Goal: Find specific page/section: Find specific page/section

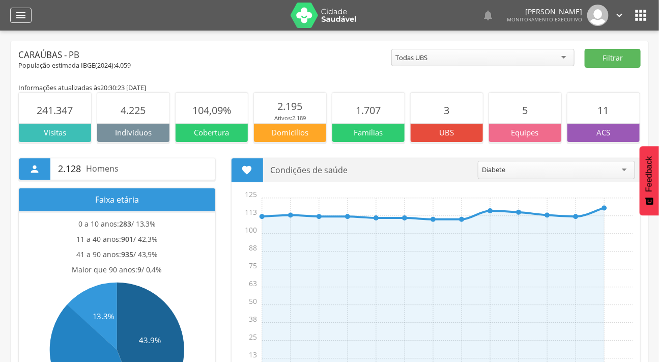
click at [13, 12] on div "" at bounding box center [20, 15] width 21 height 15
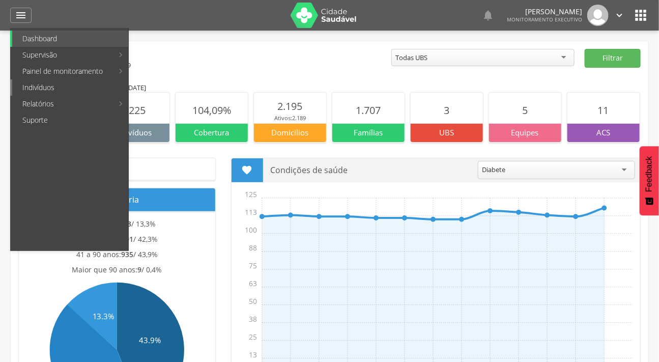
click at [41, 86] on link "Indivíduos" at bounding box center [70, 87] width 116 height 16
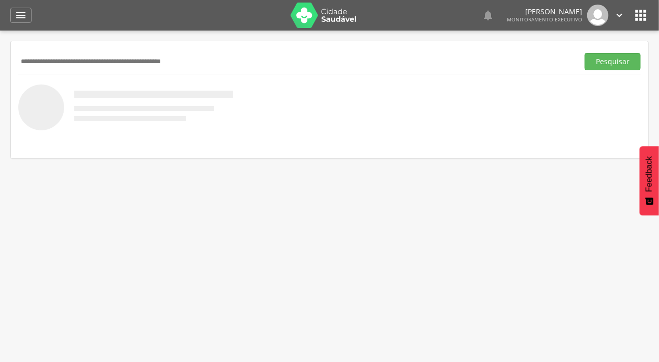
click at [38, 64] on input "text" at bounding box center [296, 61] width 556 height 17
type input "*"
type input "*********"
click at [585, 53] on button "Pesquisar" at bounding box center [613, 61] width 56 height 17
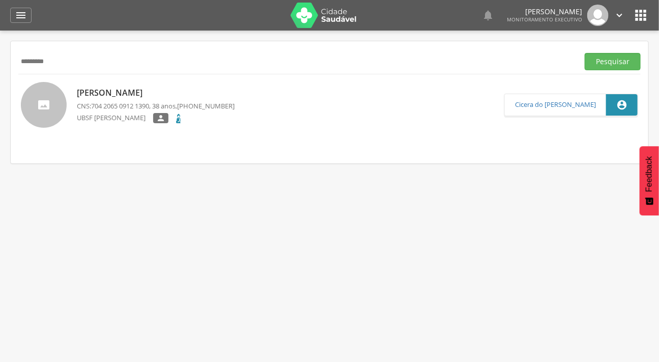
drag, startPoint x: 63, startPoint y: 54, endPoint x: 0, endPoint y: 66, distance: 64.3
click at [0, 66] on div " Supervisão  Distritos  Ubs Coordenador: - Caraúbas / [GEOGRAPHIC_DATA] Inte…" at bounding box center [329, 212] width 659 height 362
type input "*"
type input "*******"
click at [585, 53] on button "Pesquisar" at bounding box center [613, 61] width 56 height 17
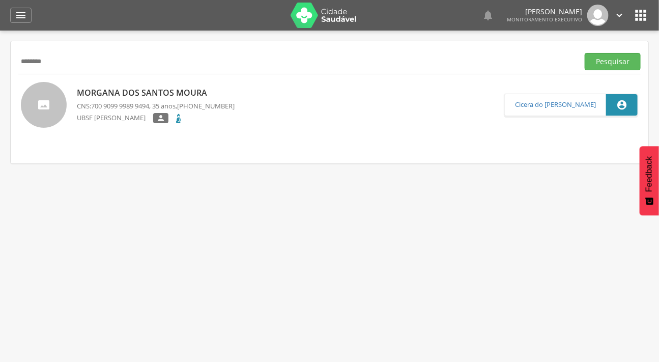
click at [28, 99] on div at bounding box center [44, 105] width 46 height 46
type input "**********"
drag, startPoint x: 55, startPoint y: 65, endPoint x: 9, endPoint y: 64, distance: 46.3
click at [9, 64] on div " Supervisão  Distritos  Ubs Coordenador: - Caraúbas / [GEOGRAPHIC_DATA] Inte…" at bounding box center [329, 212] width 659 height 362
click at [9, 65] on div " Supervisão  Distritos  Ubs Coordenador: - Caraúbas / [GEOGRAPHIC_DATA] Inte…" at bounding box center [329, 212] width 659 height 362
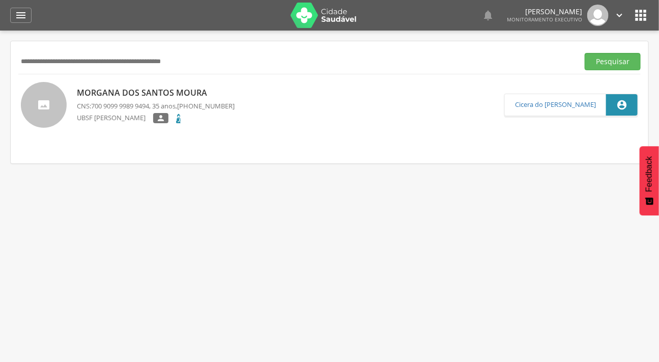
click at [9, 12] on header " Dashboard Supervisão Produtividade Mapa da cidade Mapa de cobertura Ranking A…" at bounding box center [329, 15] width 659 height 31
click at [11, 17] on div "" at bounding box center [20, 15] width 21 height 15
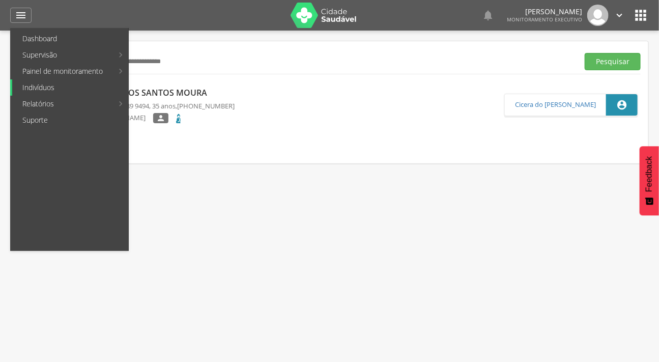
click at [51, 84] on link "Indivíduos" at bounding box center [70, 87] width 116 height 16
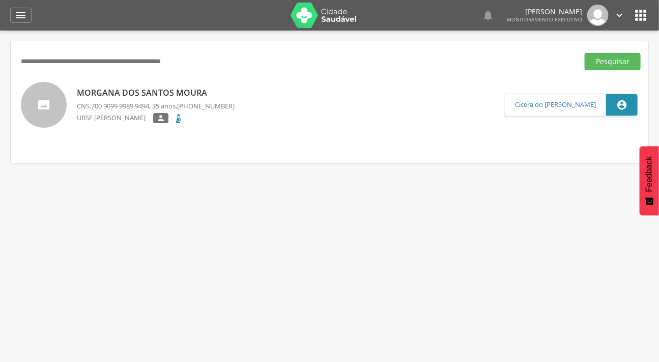
click at [29, 56] on input "text" at bounding box center [296, 61] width 556 height 17
click at [38, 59] on input "text" at bounding box center [296, 61] width 556 height 17
type input "*"
